Goal: Check status: Check status

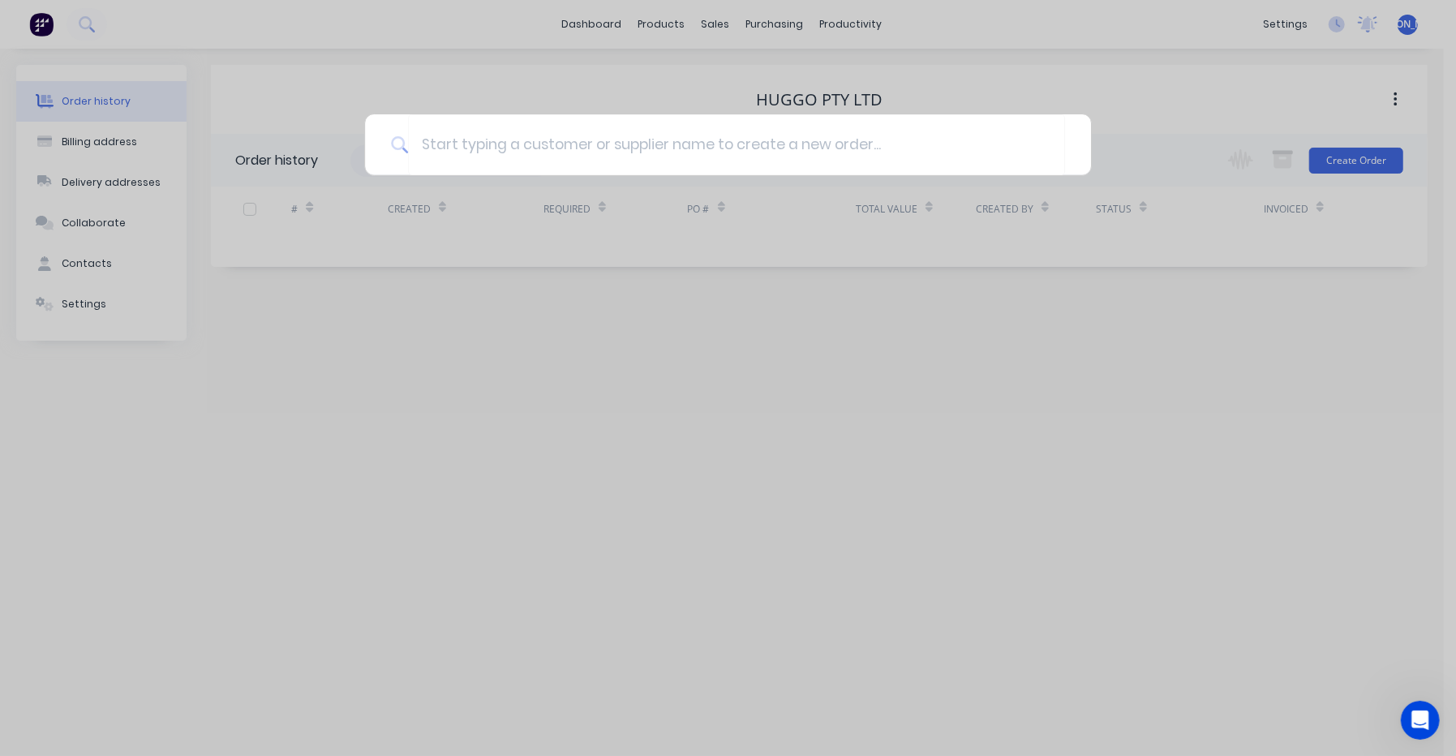
click at [68, 19] on div at bounding box center [728, 378] width 1456 height 756
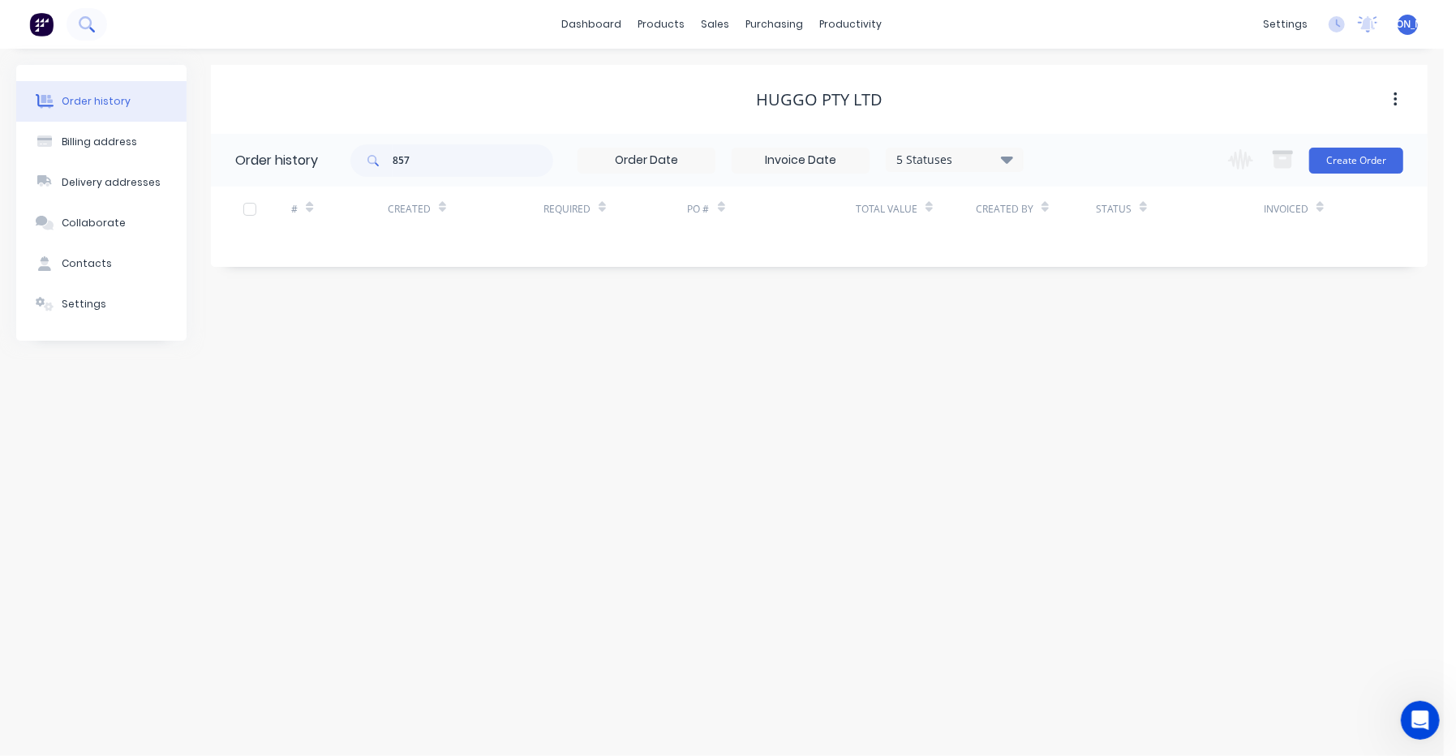
click at [78, 19] on button at bounding box center [87, 24] width 41 height 32
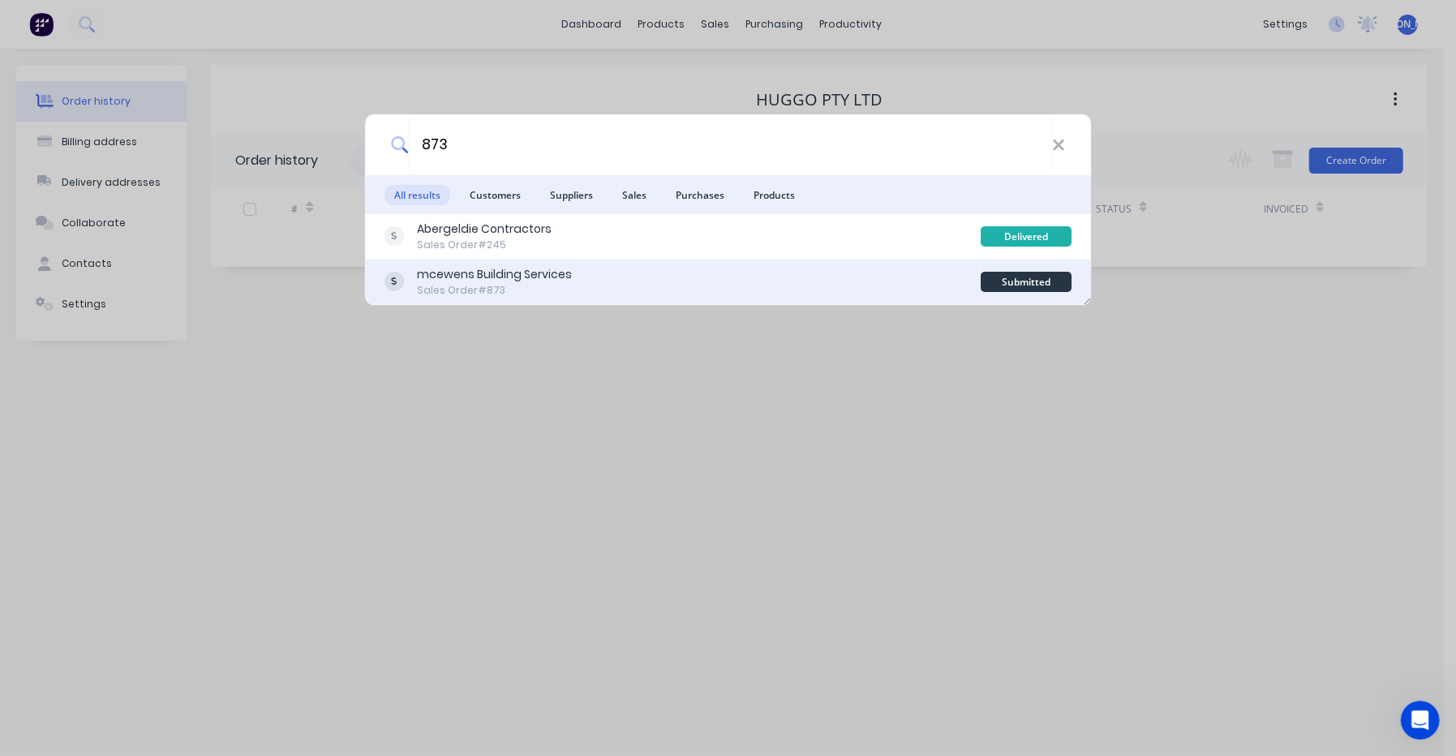
type input "873"
click at [525, 288] on div "Sales Order #873" at bounding box center [494, 290] width 155 height 15
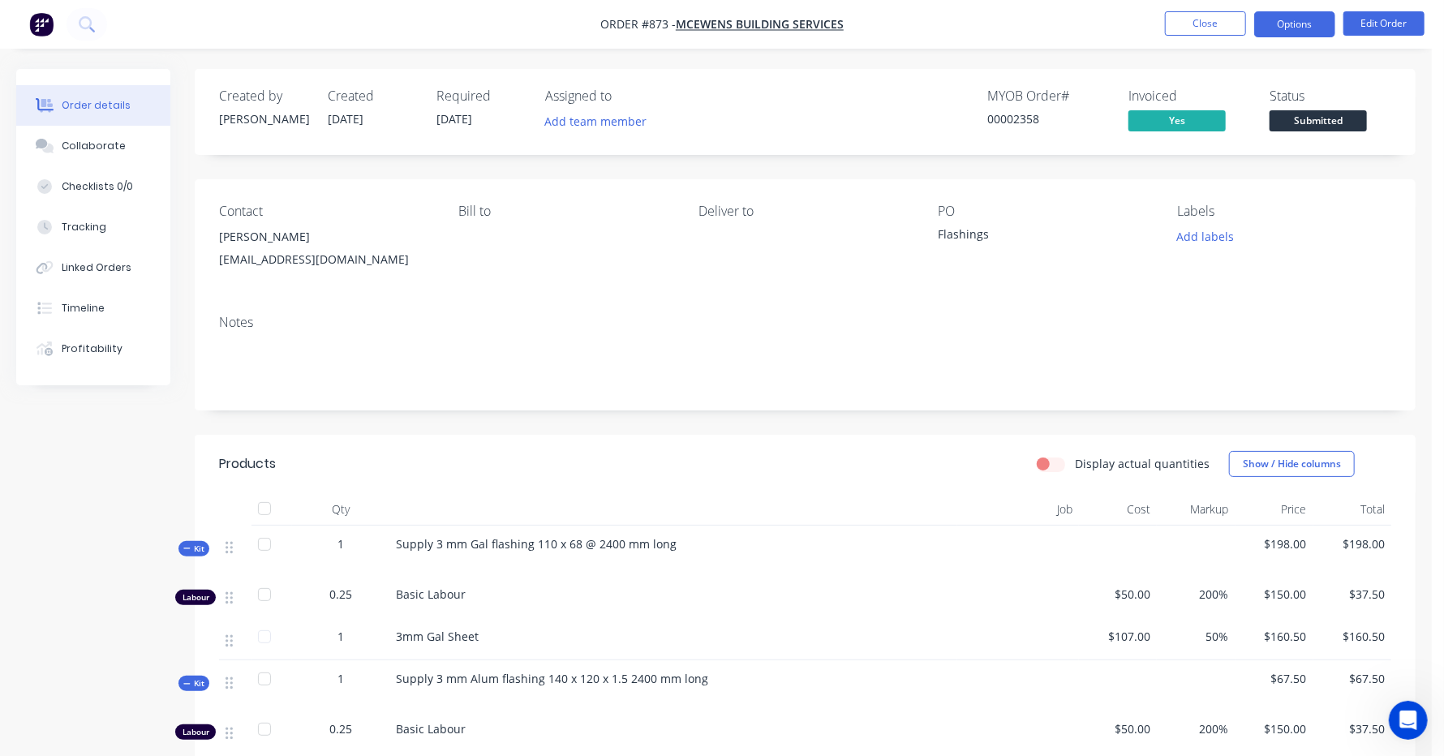
click at [1316, 19] on button "Options" at bounding box center [1294, 24] width 81 height 26
click at [981, 35] on nav "Order #873 - mcewens Building Services Close Options Edit Order" at bounding box center [722, 24] width 1444 height 49
click at [91, 20] on icon at bounding box center [85, 22] width 13 height 13
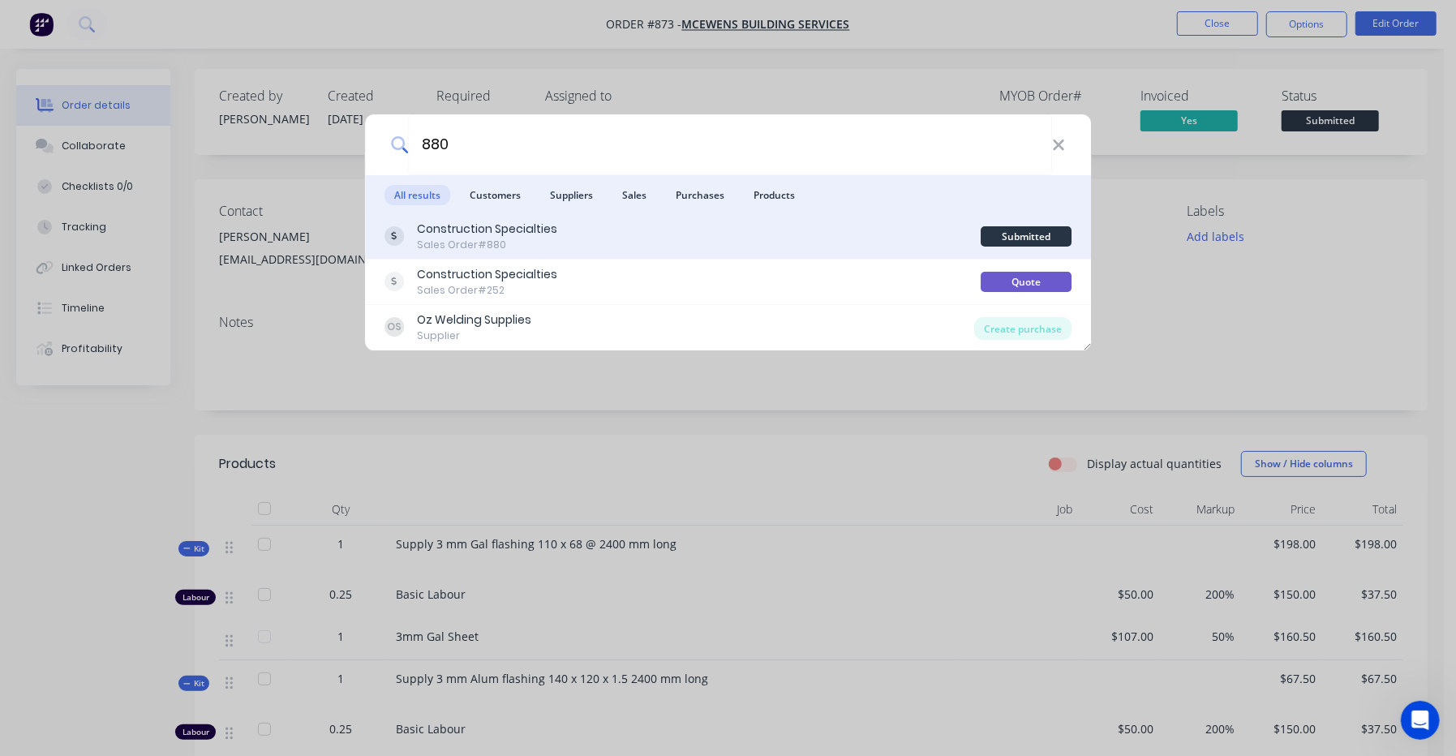
type input "880"
click at [507, 236] on div "Construction Specialties" at bounding box center [487, 229] width 140 height 17
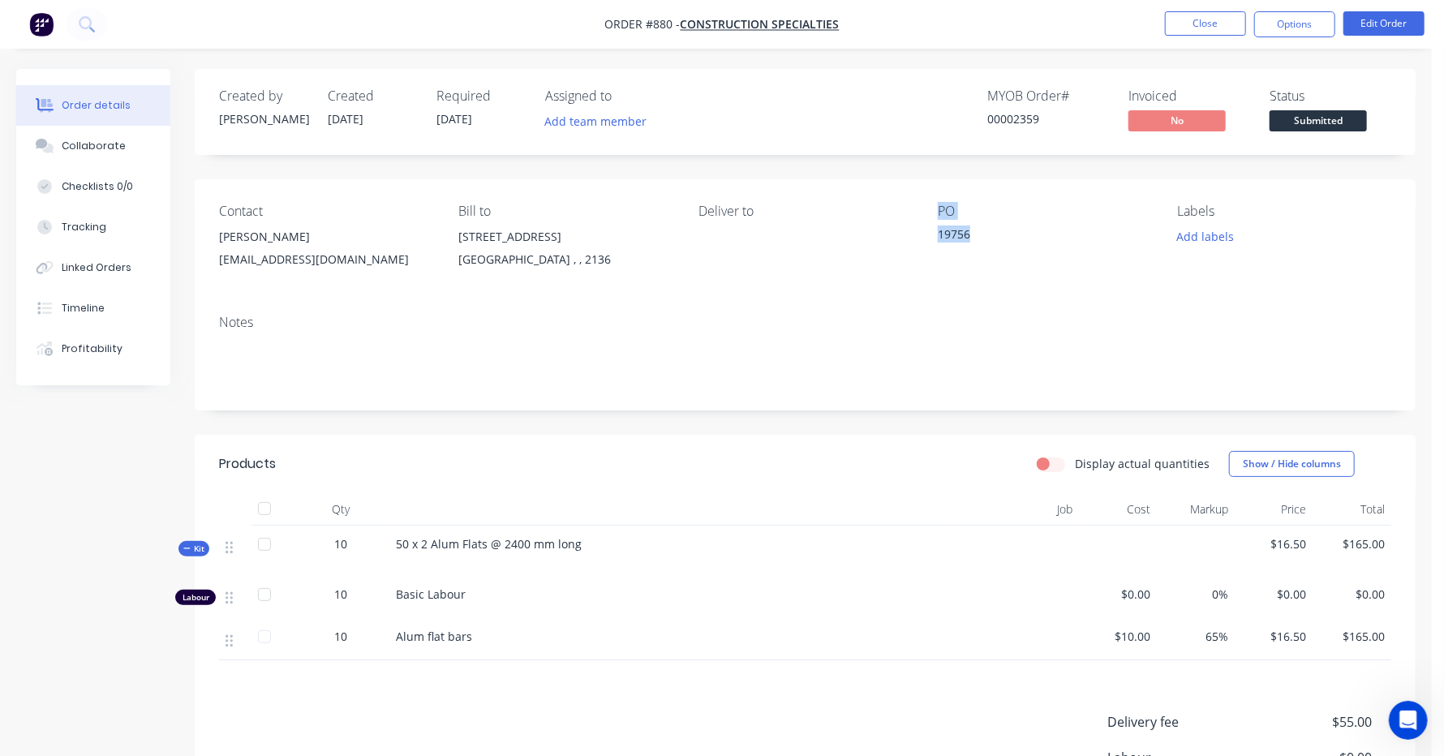
drag, startPoint x: 976, startPoint y: 229, endPoint x: 914, endPoint y: 235, distance: 62.0
click at [914, 235] on div "Contact [PERSON_NAME] [EMAIL_ADDRESS][DOMAIN_NAME] Bill to [STREET_ADDRESS] Del…" at bounding box center [805, 240] width 1221 height 122
drag, startPoint x: 914, startPoint y: 235, endPoint x: 946, endPoint y: 232, distance: 32.6
click at [946, 232] on div "19756" at bounding box center [1039, 236] width 203 height 23
click at [967, 231] on div "19756" at bounding box center [1039, 236] width 203 height 23
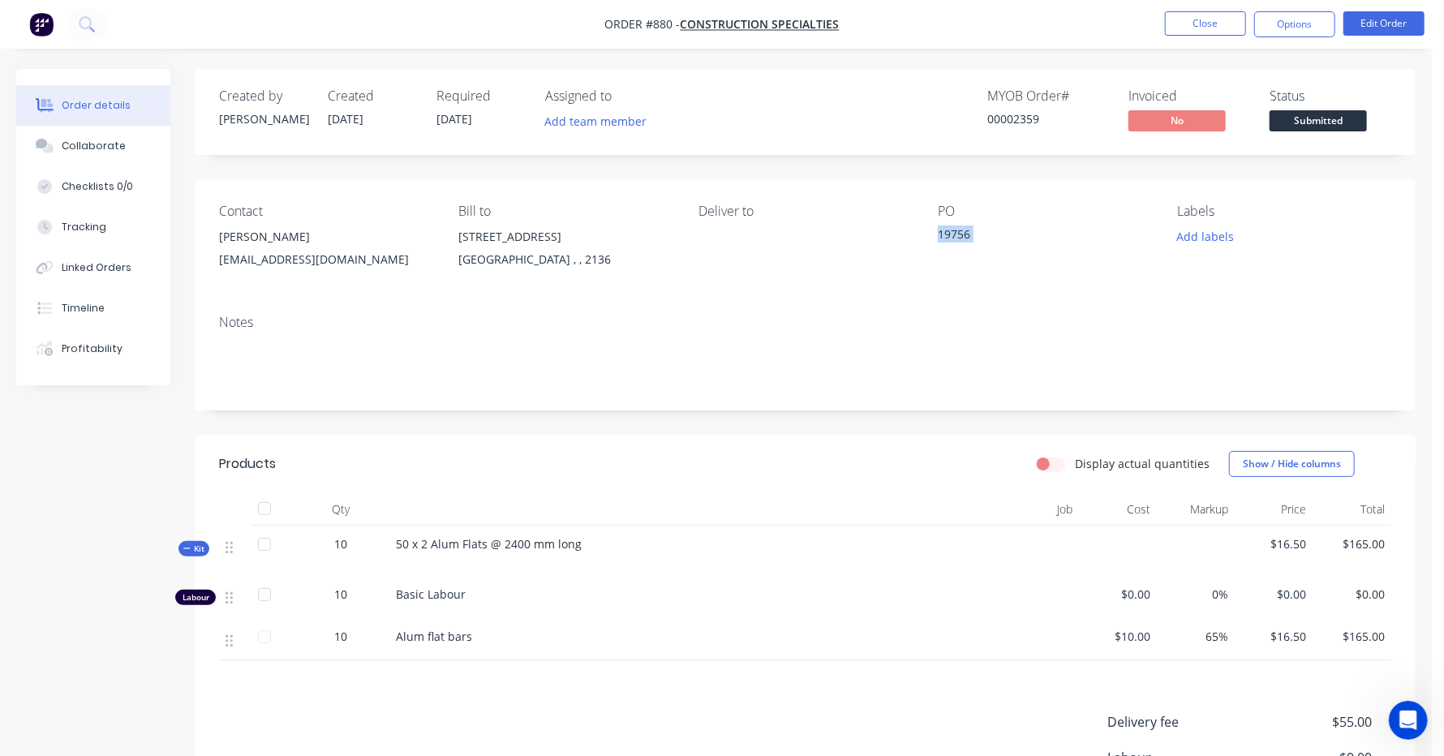
drag, startPoint x: 968, startPoint y: 233, endPoint x: 938, endPoint y: 238, distance: 31.2
click at [938, 238] on div "19756" at bounding box center [1039, 236] width 203 height 23
